Goal: Transaction & Acquisition: Register for event/course

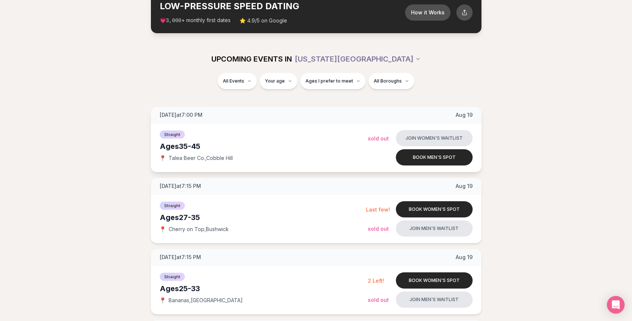
scroll to position [122, 0]
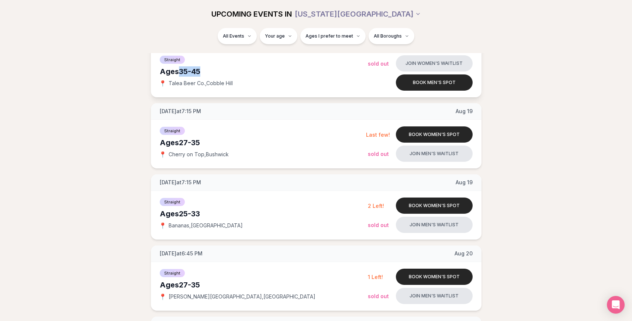
drag, startPoint x: 181, startPoint y: 70, endPoint x: 221, endPoint y: 70, distance: 40.2
click at [221, 70] on div "Ages [DEMOGRAPHIC_DATA]" at bounding box center [264, 71] width 208 height 10
click at [215, 132] on div "Straight" at bounding box center [263, 130] width 206 height 9
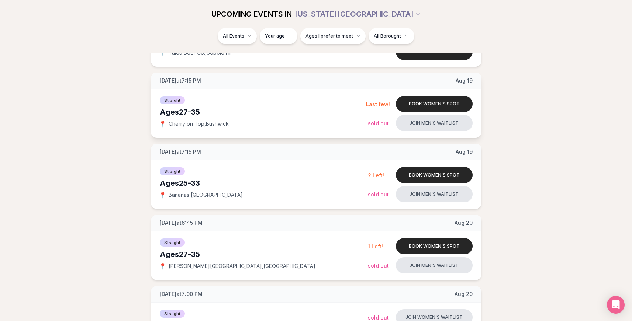
scroll to position [168, 0]
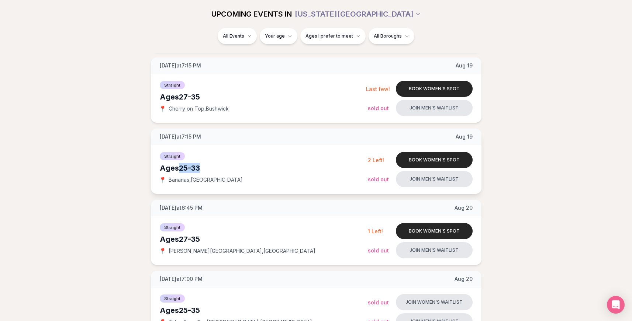
drag, startPoint x: 182, startPoint y: 166, endPoint x: 208, endPoint y: 164, distance: 25.9
click at [208, 164] on div "Ages [DEMOGRAPHIC_DATA]" at bounding box center [264, 168] width 208 height 10
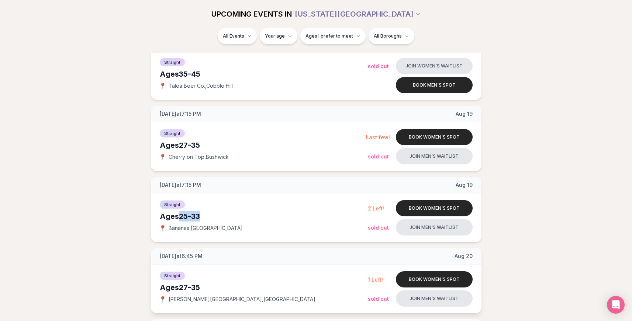
scroll to position [0, 0]
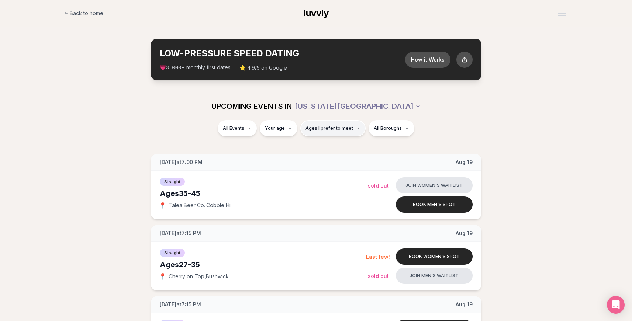
click at [322, 132] on button "Ages I prefer to meet" at bounding box center [332, 128] width 65 height 16
click at [292, 107] on span "UPCOMING EVENTS IN" at bounding box center [251, 106] width 80 height 10
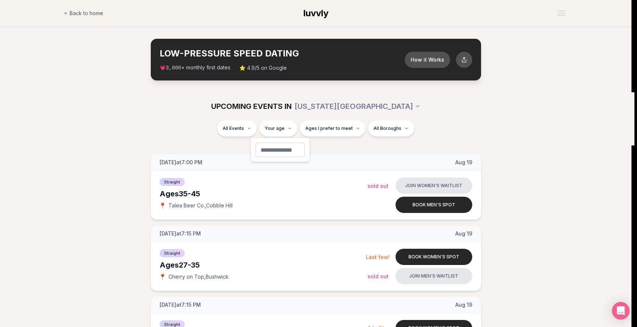
type input "**"
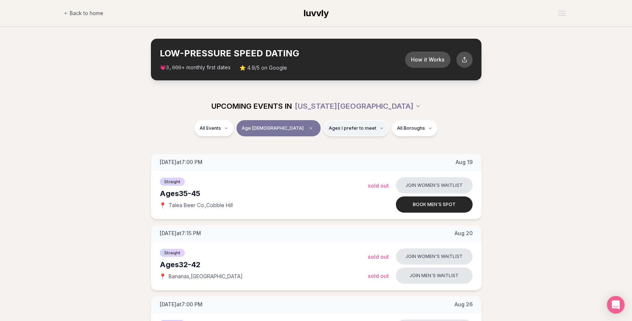
click at [346, 135] on button "Ages I prefer to meet" at bounding box center [355, 128] width 65 height 16
click at [337, 145] on span "Younger than me" at bounding box center [331, 145] width 41 height 7
click at [307, 145] on button "Younger than me" at bounding box center [304, 146] width 6 height 6
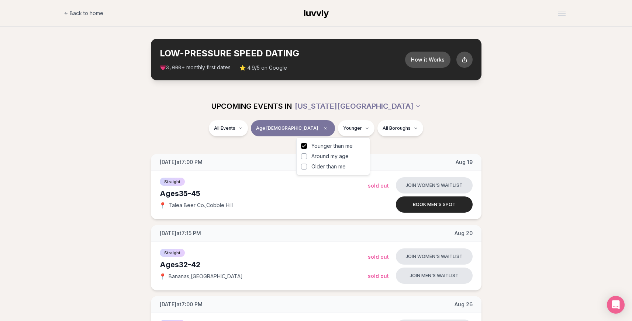
click at [332, 156] on span "Around my age" at bounding box center [329, 156] width 37 height 7
click at [307, 156] on button "Around my age" at bounding box center [304, 156] width 6 height 6
click at [440, 134] on div "All Events Age [DEMOGRAPHIC_DATA] Younger + Same age All Boroughs" at bounding box center [316, 129] width 413 height 19
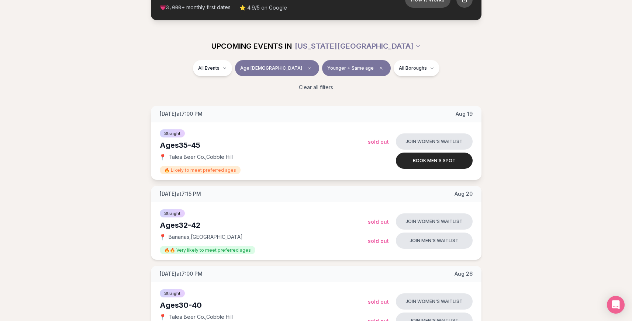
scroll to position [60, 0]
click at [386, 242] on span "Sold Out" at bounding box center [378, 241] width 21 height 6
click at [420, 242] on button "Join men's waitlist" at bounding box center [434, 240] width 77 height 16
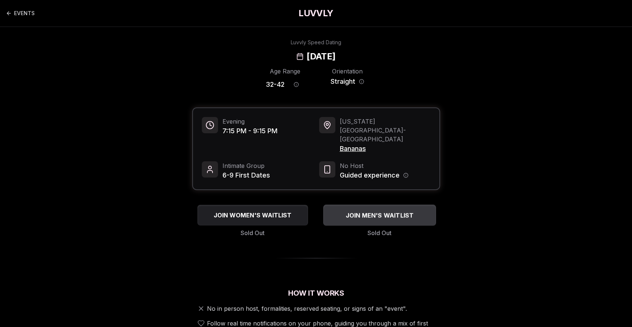
click at [384, 209] on div "JOIN MEN'S WAITLIST" at bounding box center [379, 215] width 113 height 12
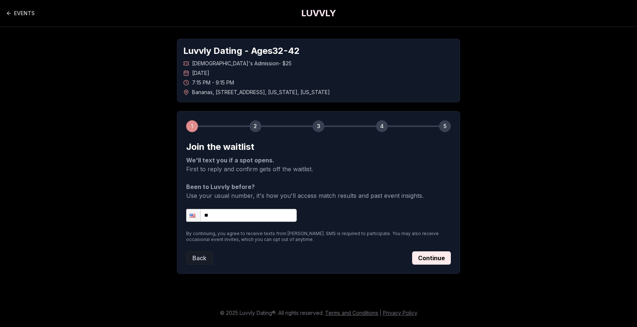
click at [230, 211] on input "**" at bounding box center [241, 215] width 111 height 13
type input "**********"
click at [434, 256] on button "Continue" at bounding box center [431, 257] width 39 height 13
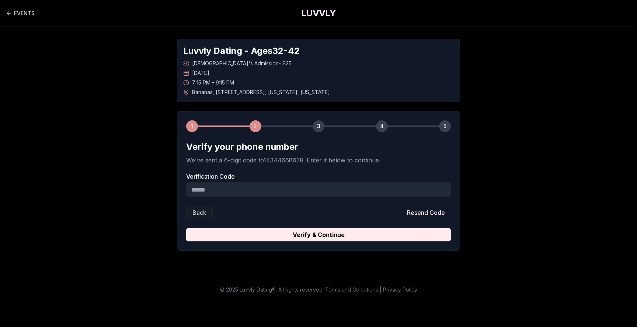
click at [231, 187] on input "Verification Code" at bounding box center [318, 189] width 265 height 15
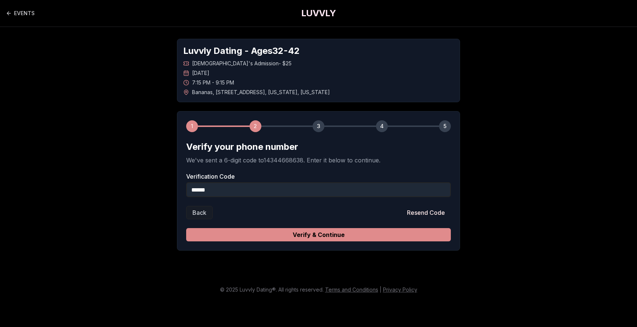
type input "******"
click at [229, 239] on button "Verify & Continue" at bounding box center [318, 234] width 265 height 13
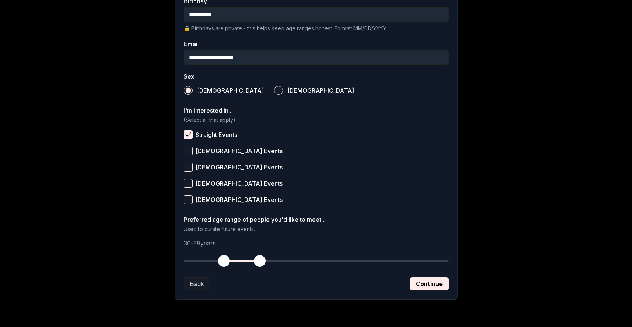
scroll to position [229, 0]
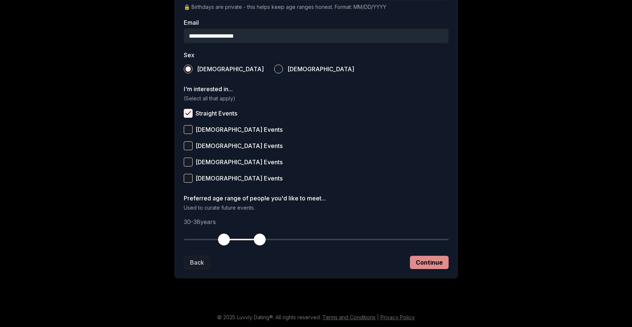
click at [422, 262] on button "Continue" at bounding box center [429, 262] width 39 height 13
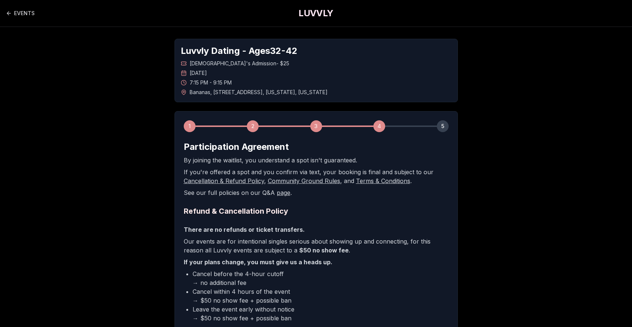
scroll to position [121, 0]
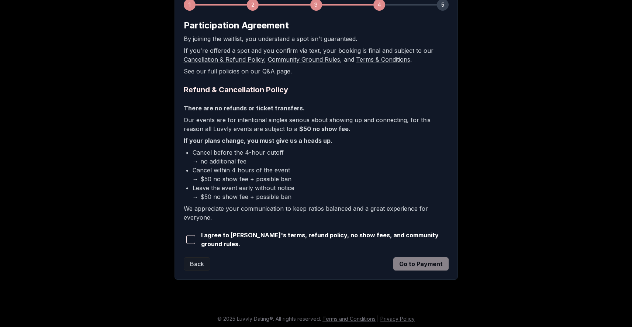
click at [192, 238] on span "button" at bounding box center [190, 239] width 9 height 9
click at [417, 264] on button "Go to Payment" at bounding box center [420, 263] width 55 height 13
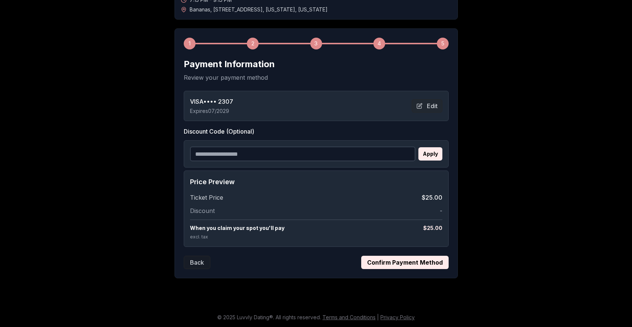
click at [417, 264] on button "Confirm Payment Method" at bounding box center [404, 262] width 87 height 13
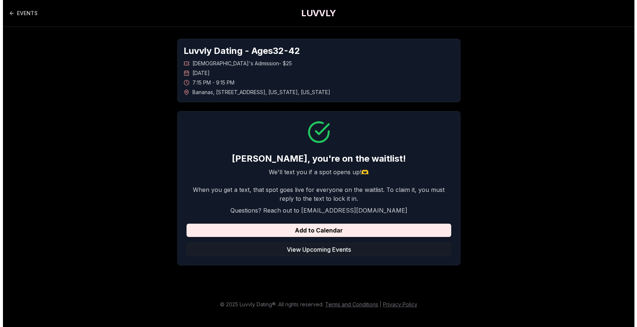
scroll to position [0, 0]
